Goal: Navigation & Orientation: Find specific page/section

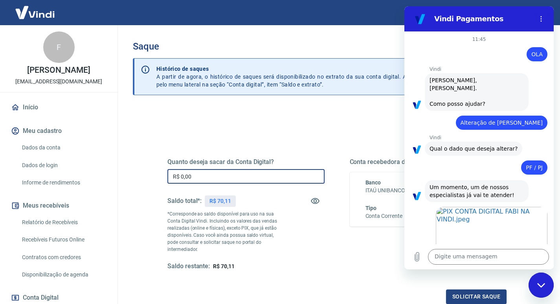
scroll to position [1516, 0]
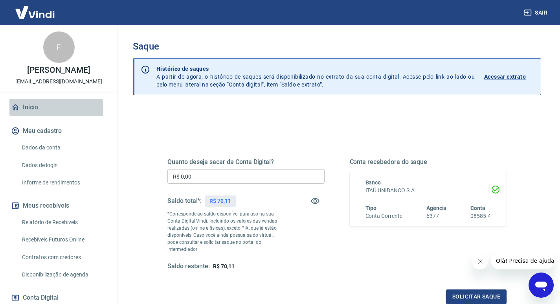
click at [40, 109] on link "Início" at bounding box center [58, 107] width 99 height 17
